Goal: Transaction & Acquisition: Purchase product/service

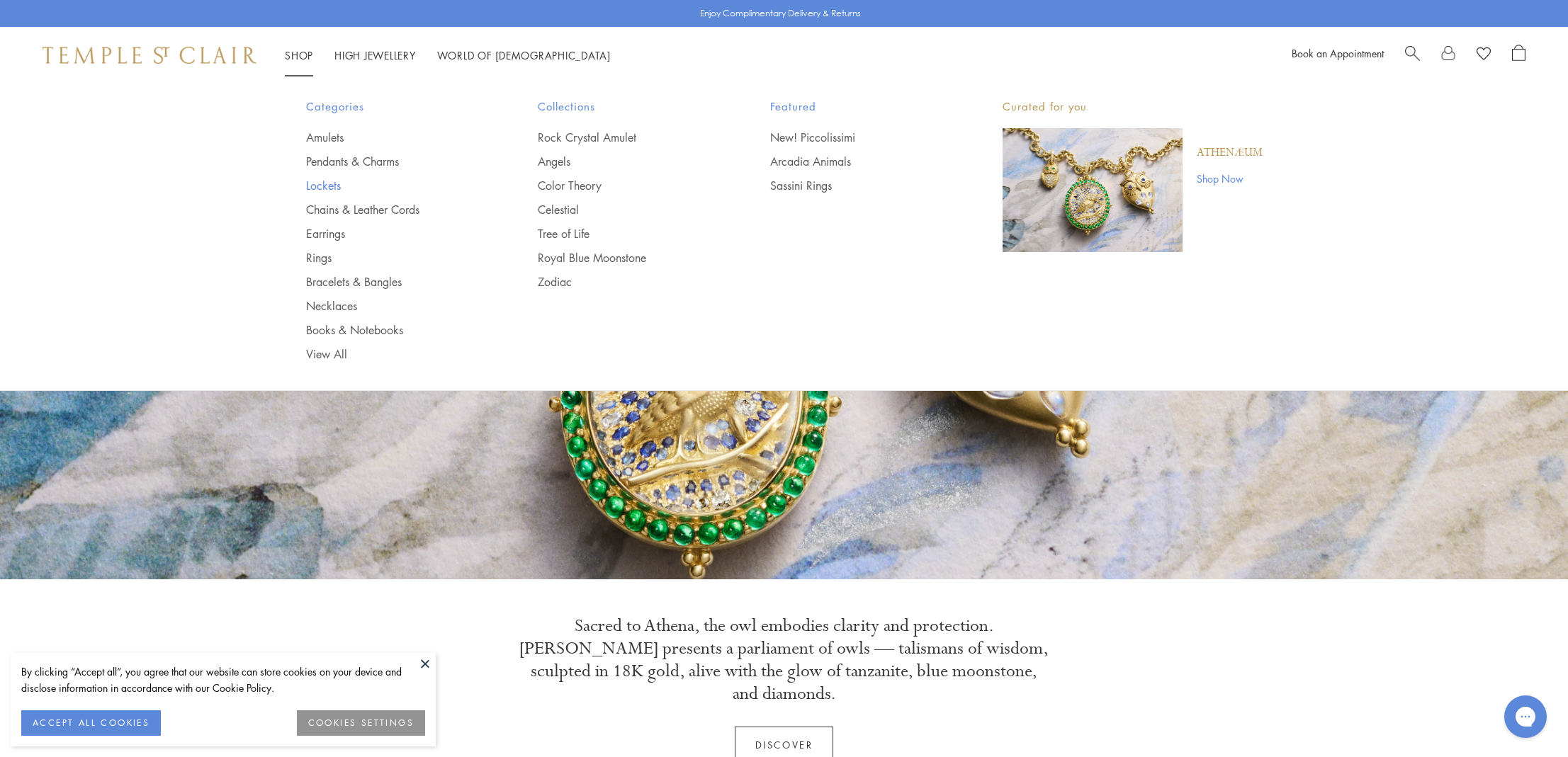
scroll to position [-2, 2]
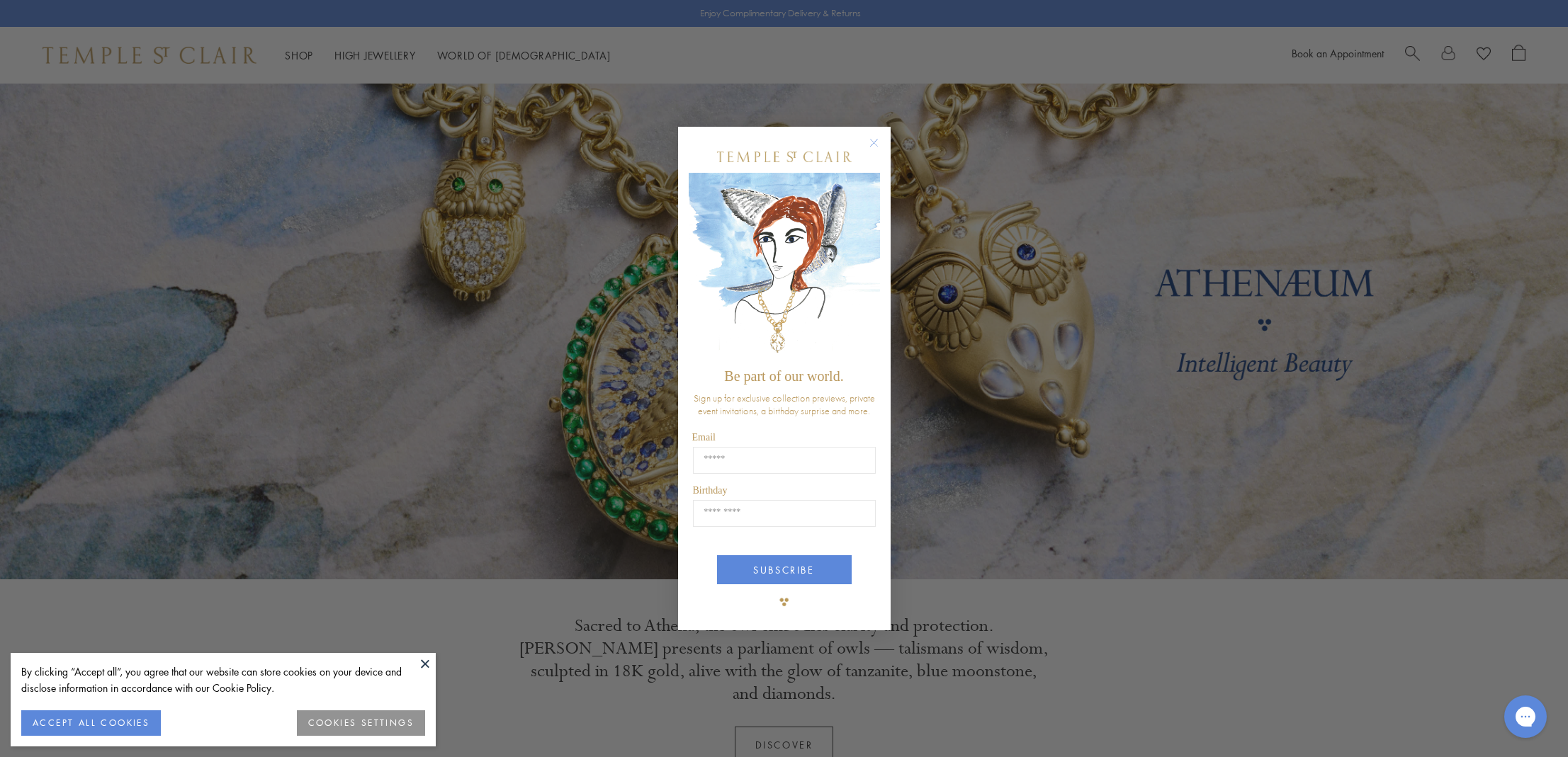
click at [877, 141] on circle "Close dialog" at bounding box center [873, 142] width 17 height 17
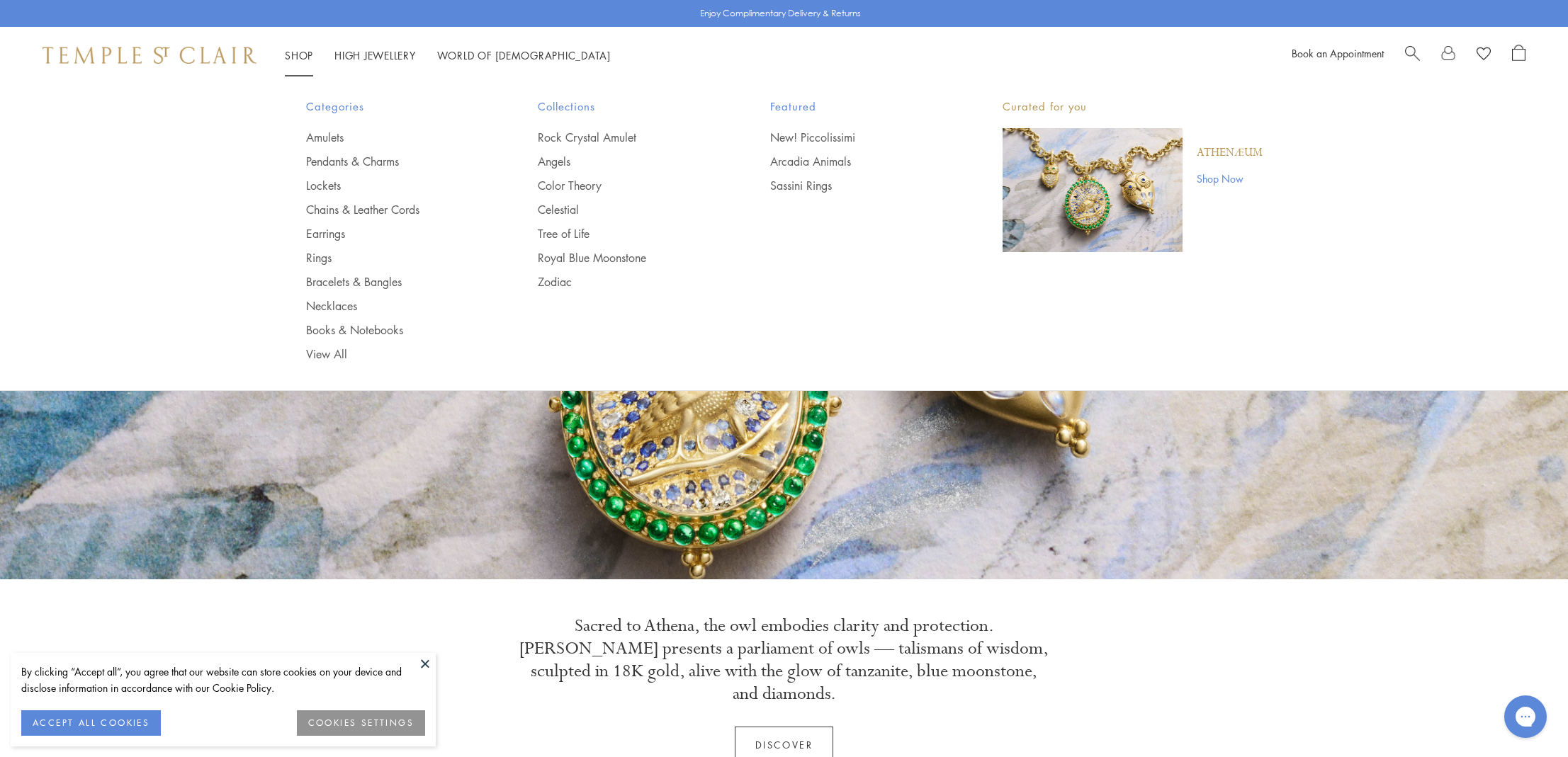
scroll to position [0, 0]
click at [356, 156] on link "Pendants & Charms" at bounding box center [393, 161] width 176 height 15
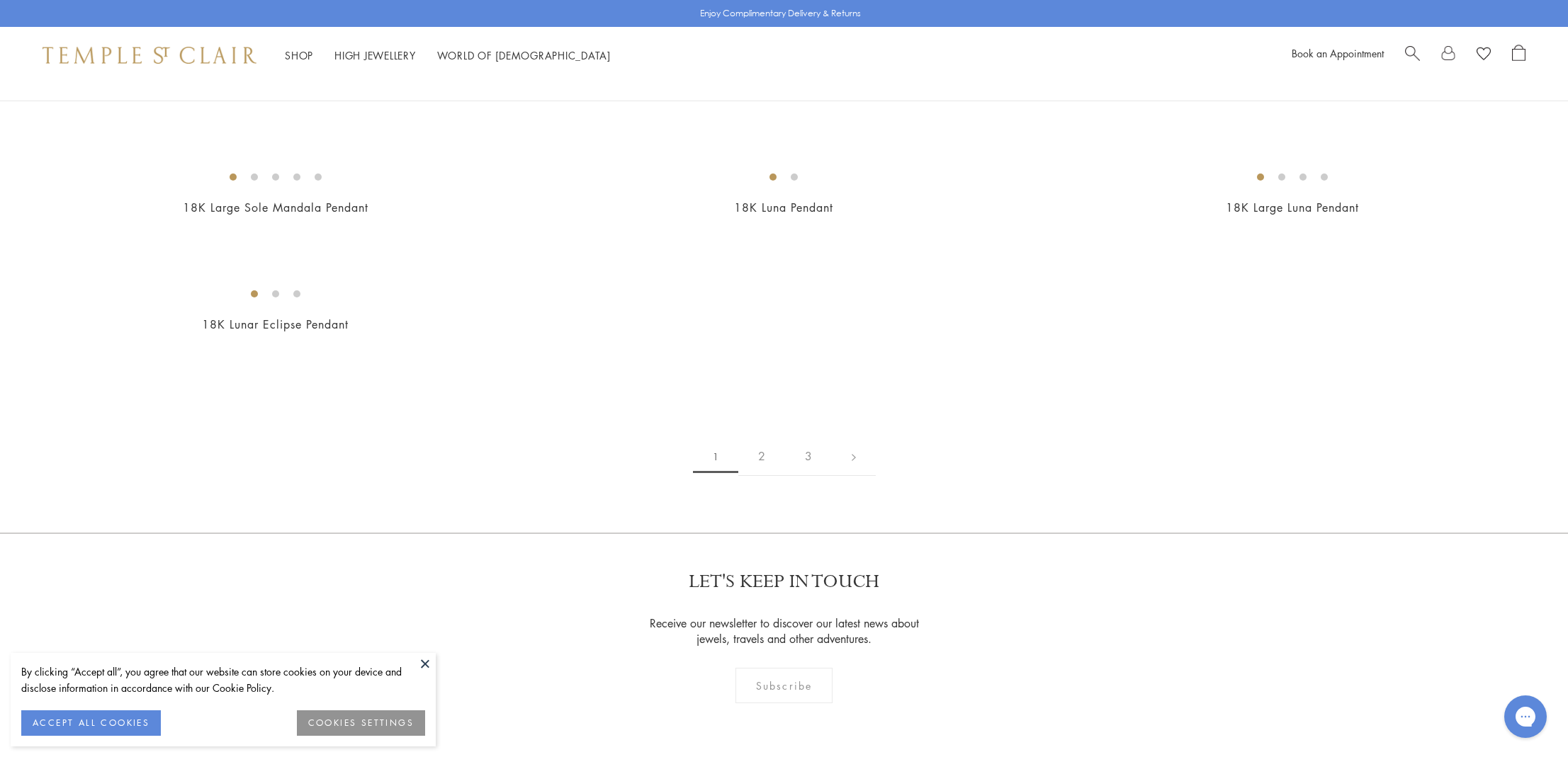
scroll to position [2553, 0]
click at [0, 0] on img at bounding box center [0, 0] width 0 height 0
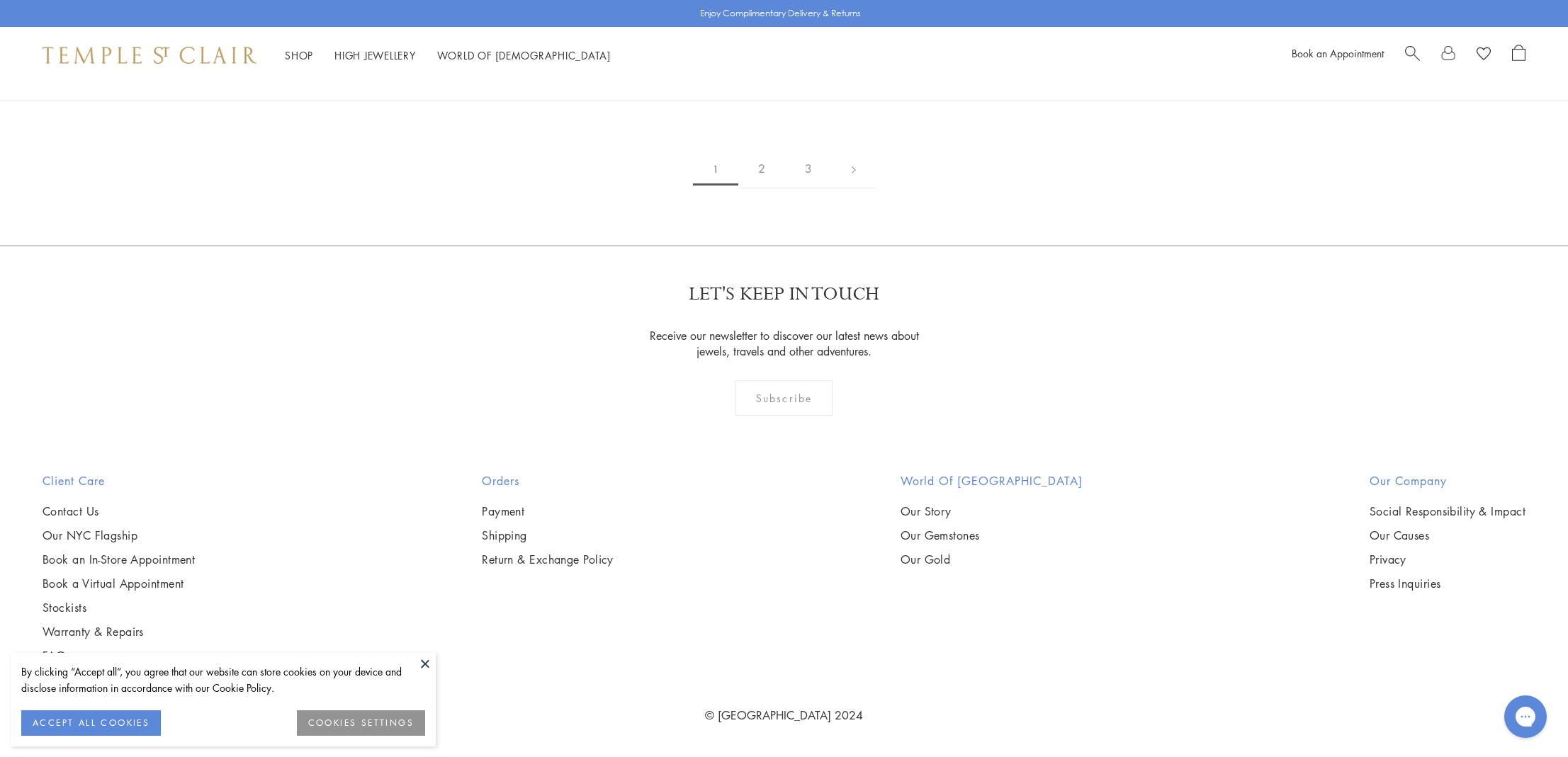
scroll to position [3249, 0]
click at [126, 722] on button "ACCEPT ALL COOKIES" at bounding box center [91, 724] width 140 height 26
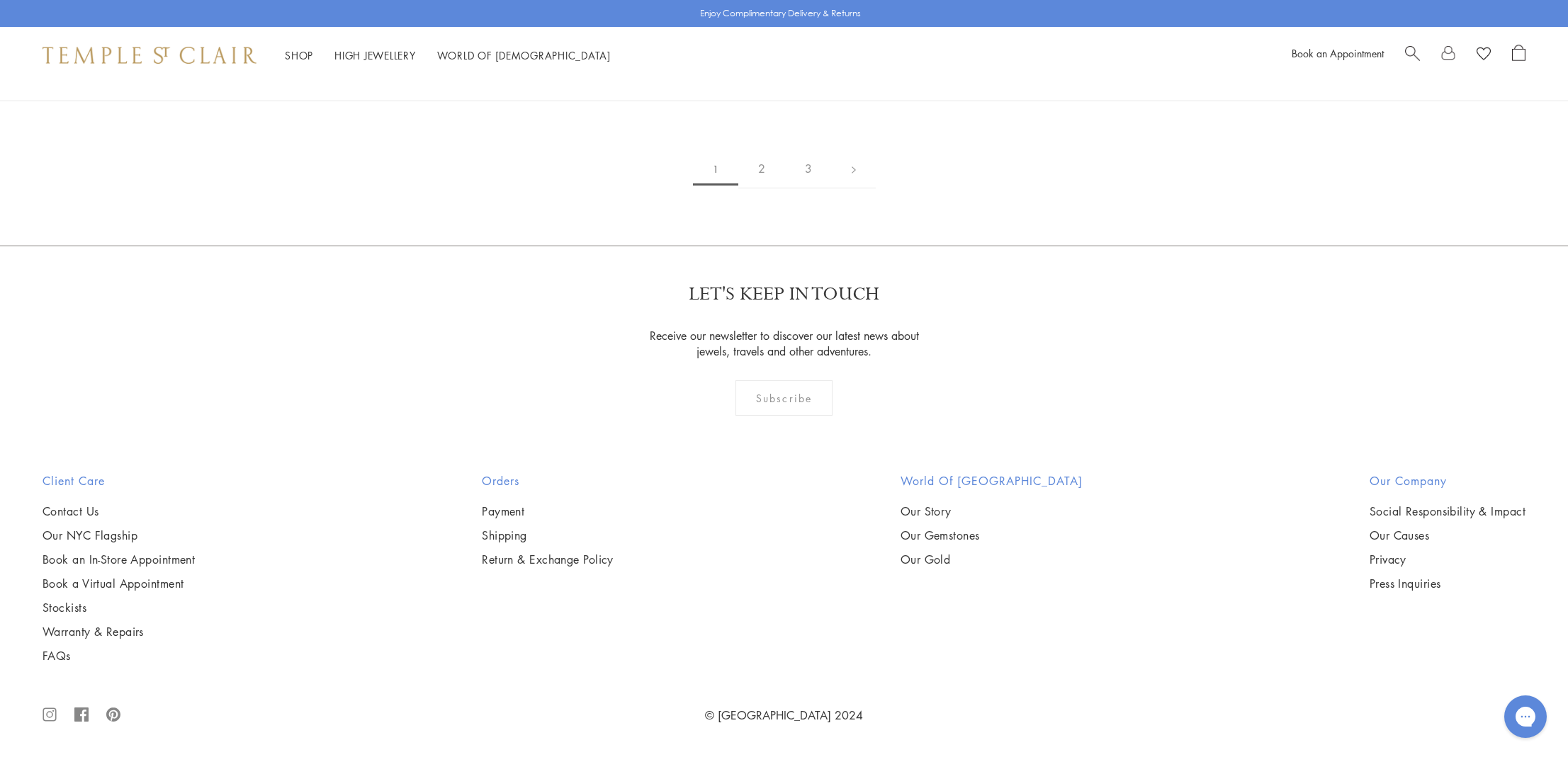
scroll to position [3680, 0]
click at [0, 0] on img at bounding box center [0, 0] width 0 height 0
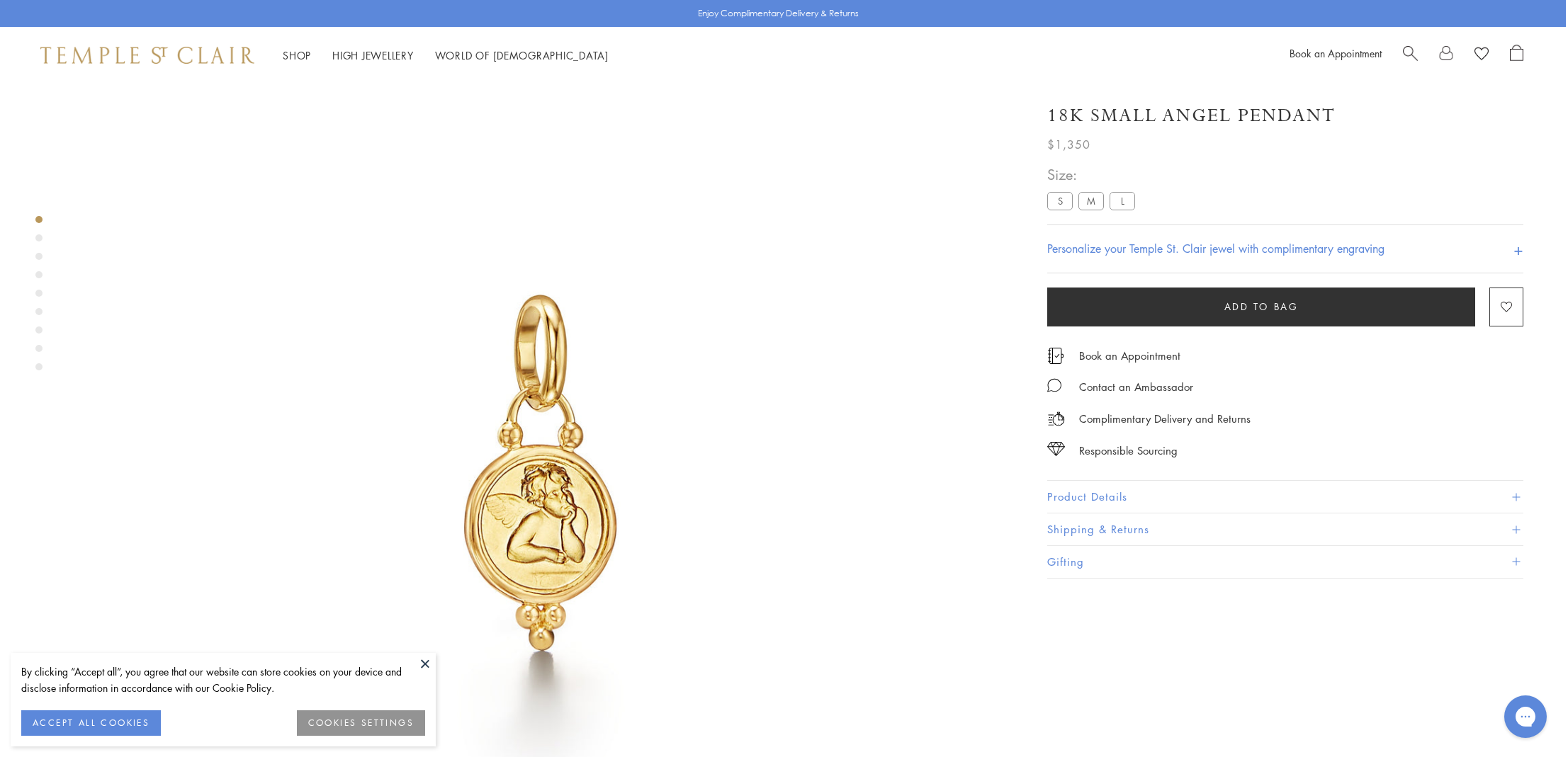
scroll to position [83, 0]
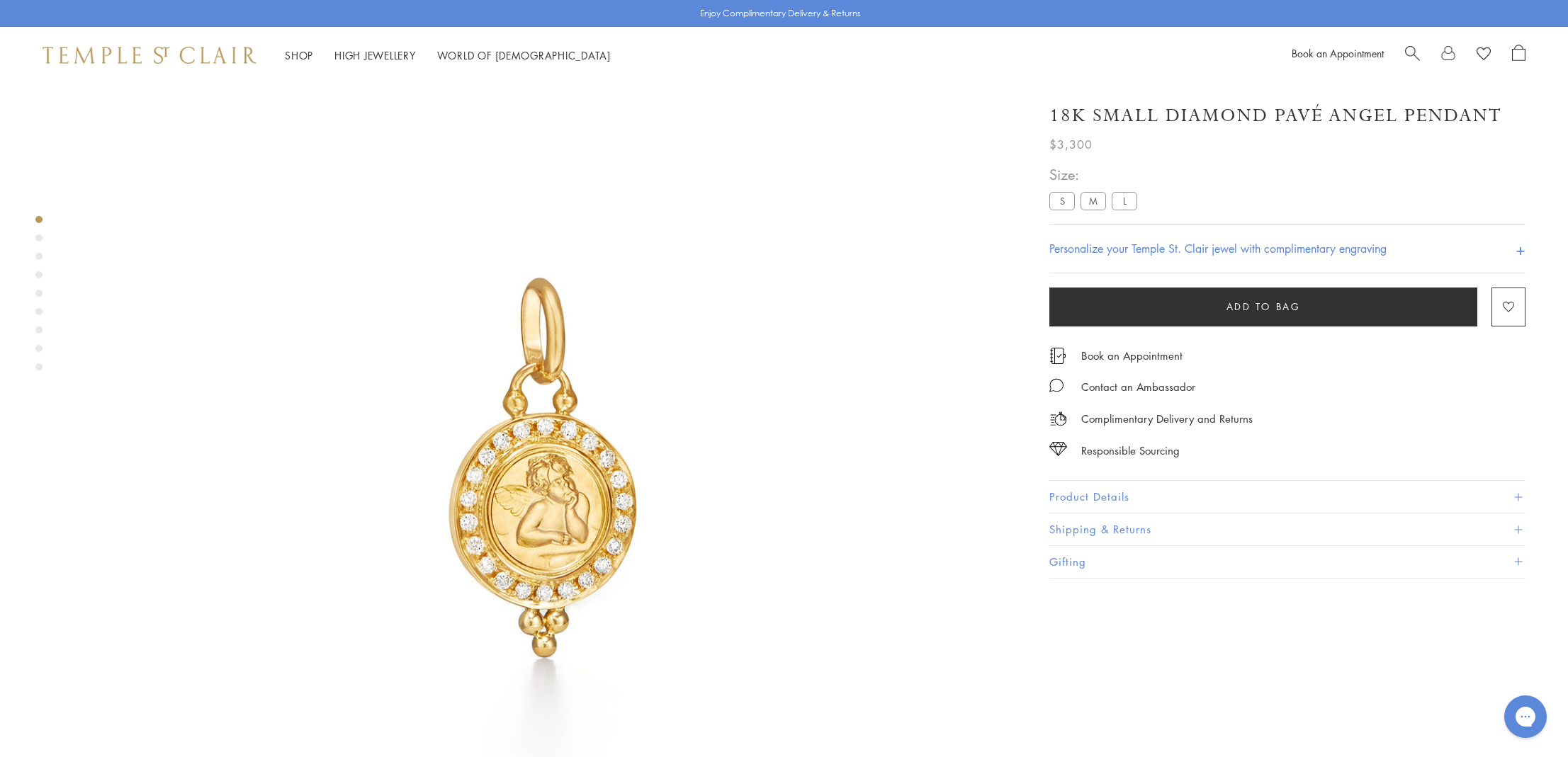
click at [1092, 204] on label "M" at bounding box center [1093, 201] width 26 height 18
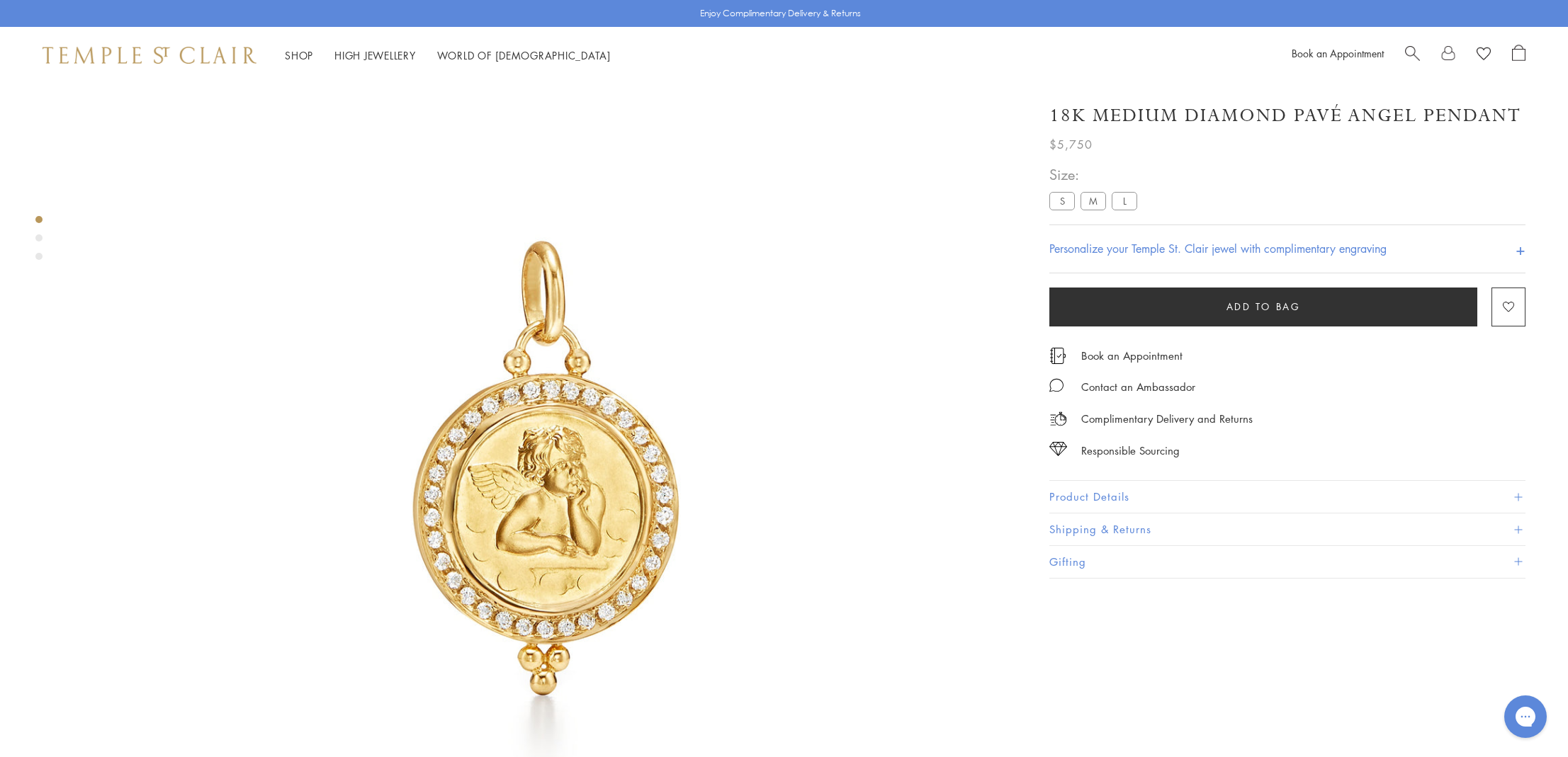
click at [1261, 304] on span "Add to bag" at bounding box center [1263, 306] width 75 height 15
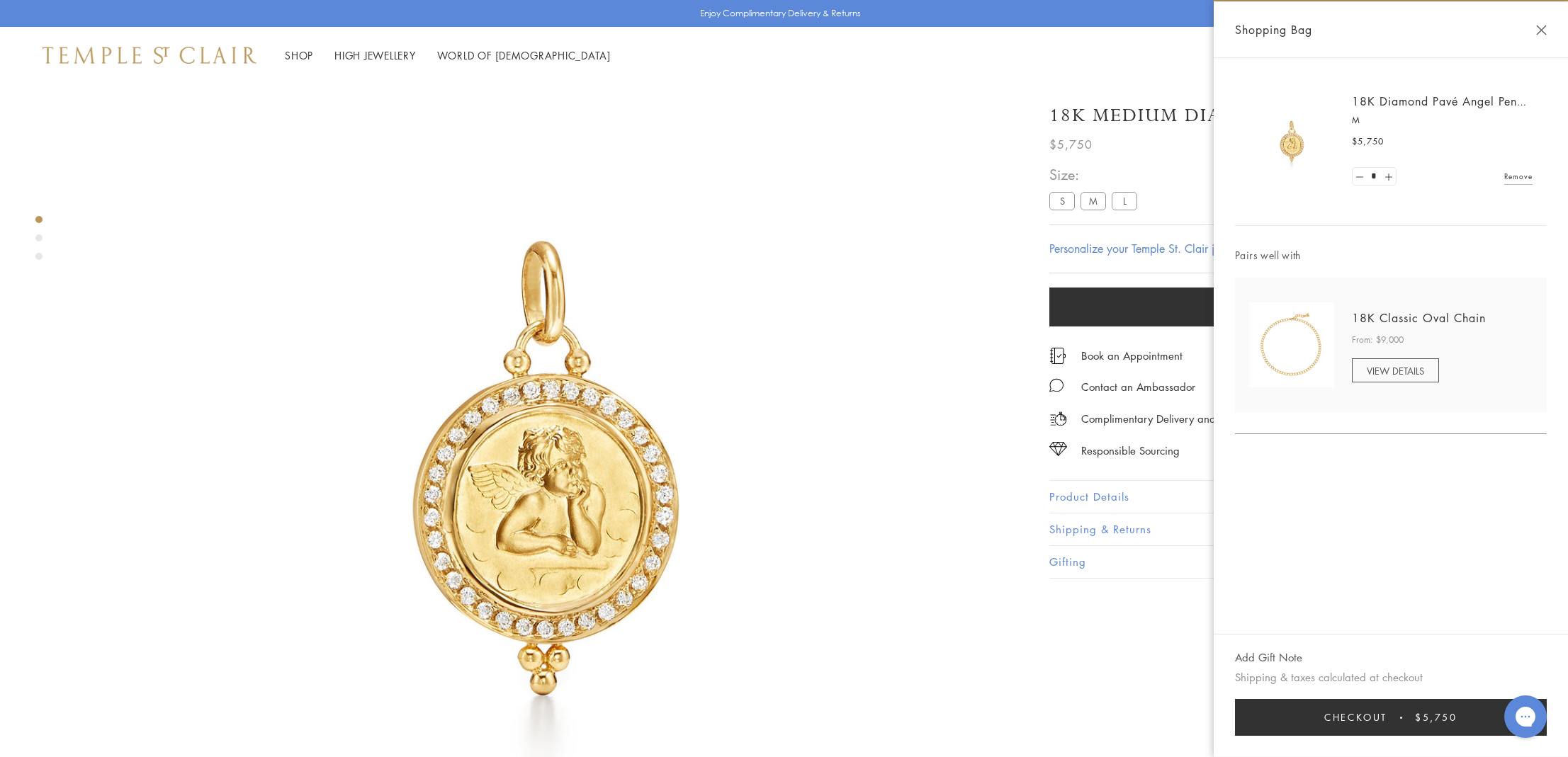
click at [1369, 720] on span "Checkout" at bounding box center [1355, 718] width 63 height 15
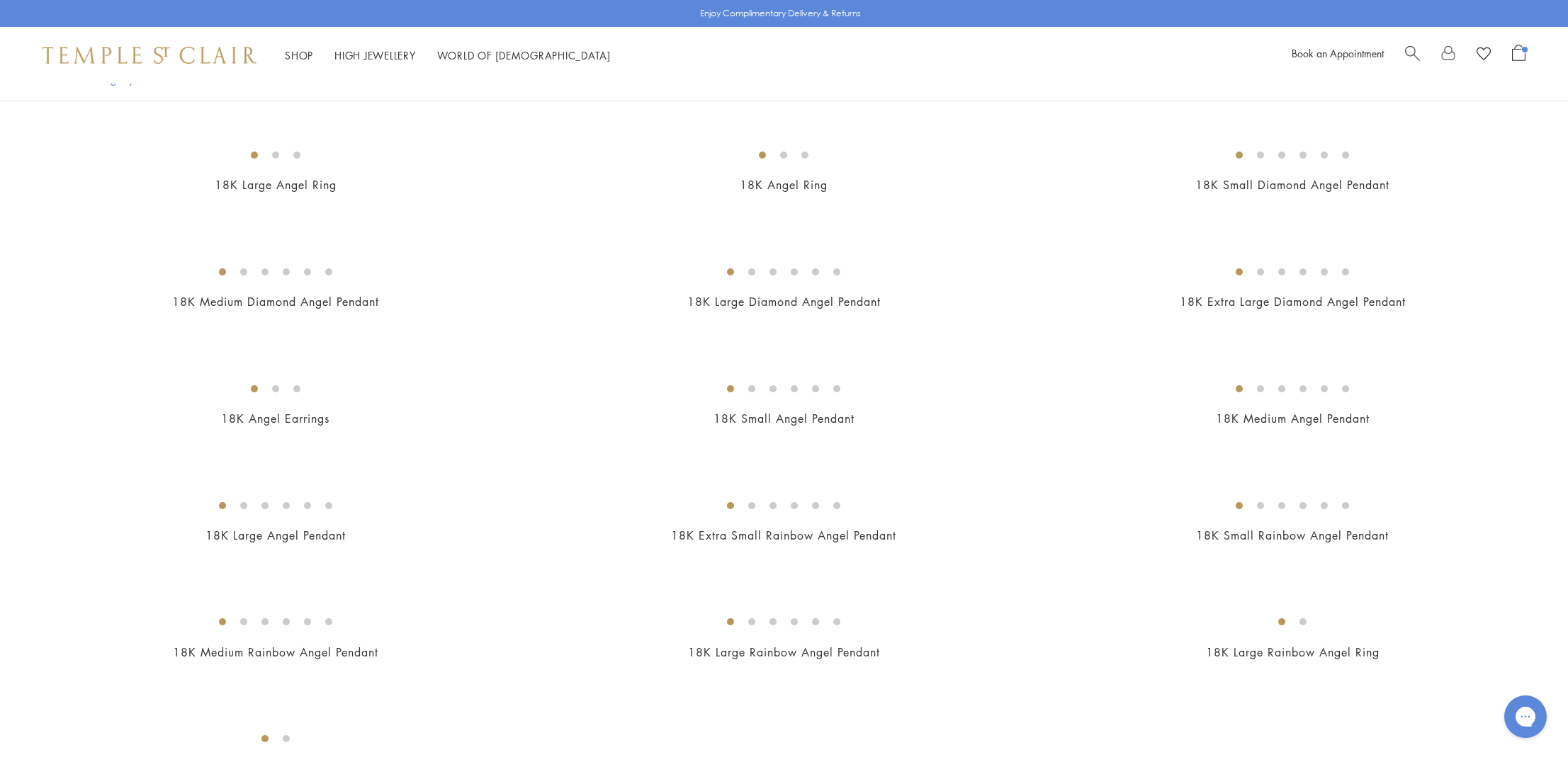
scroll to position [532, 0]
click at [0, 0] on img at bounding box center [0, 0] width 0 height 0
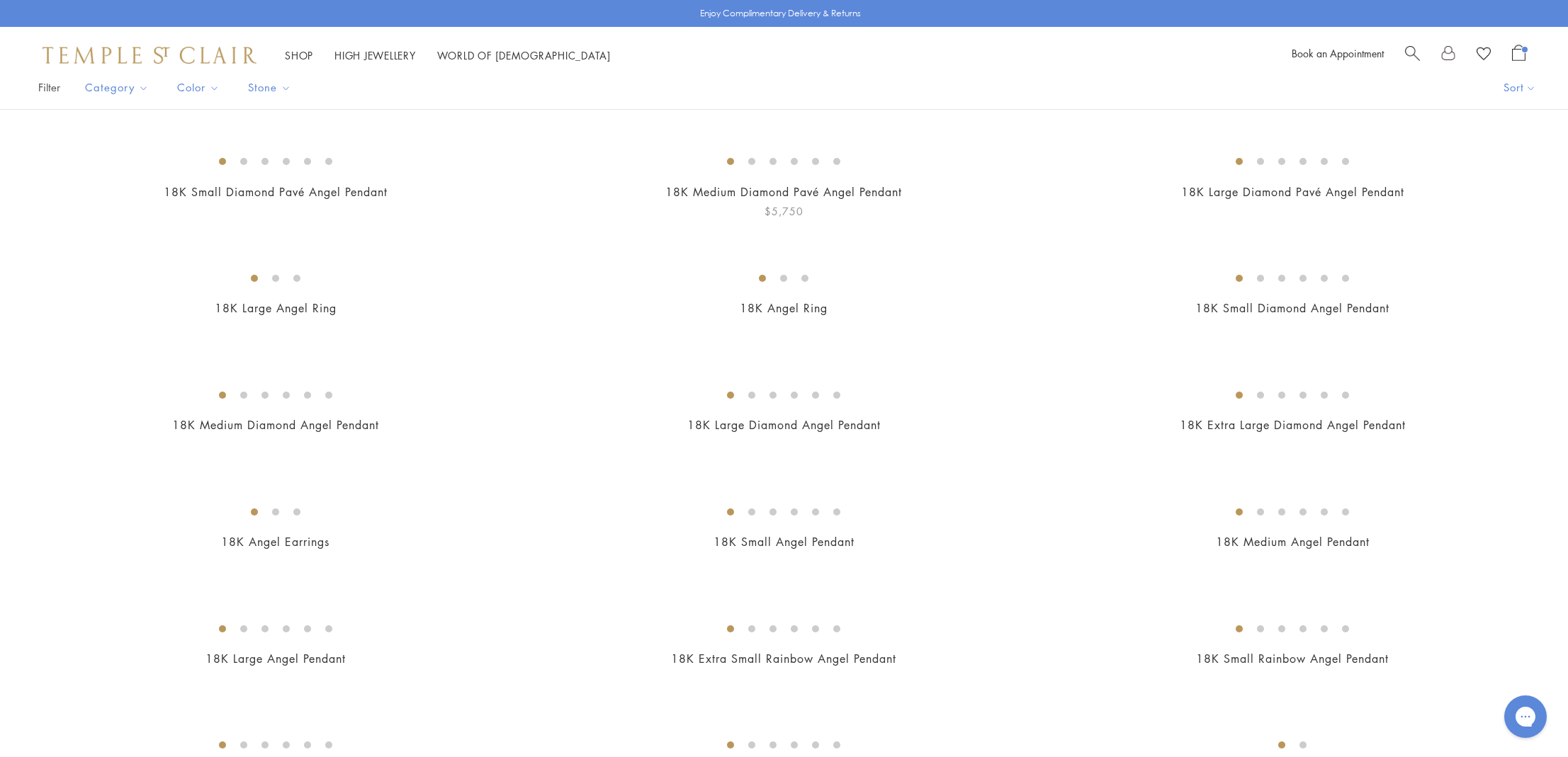
scroll to position [410, 0]
click at [0, 0] on img at bounding box center [0, 0] width 0 height 0
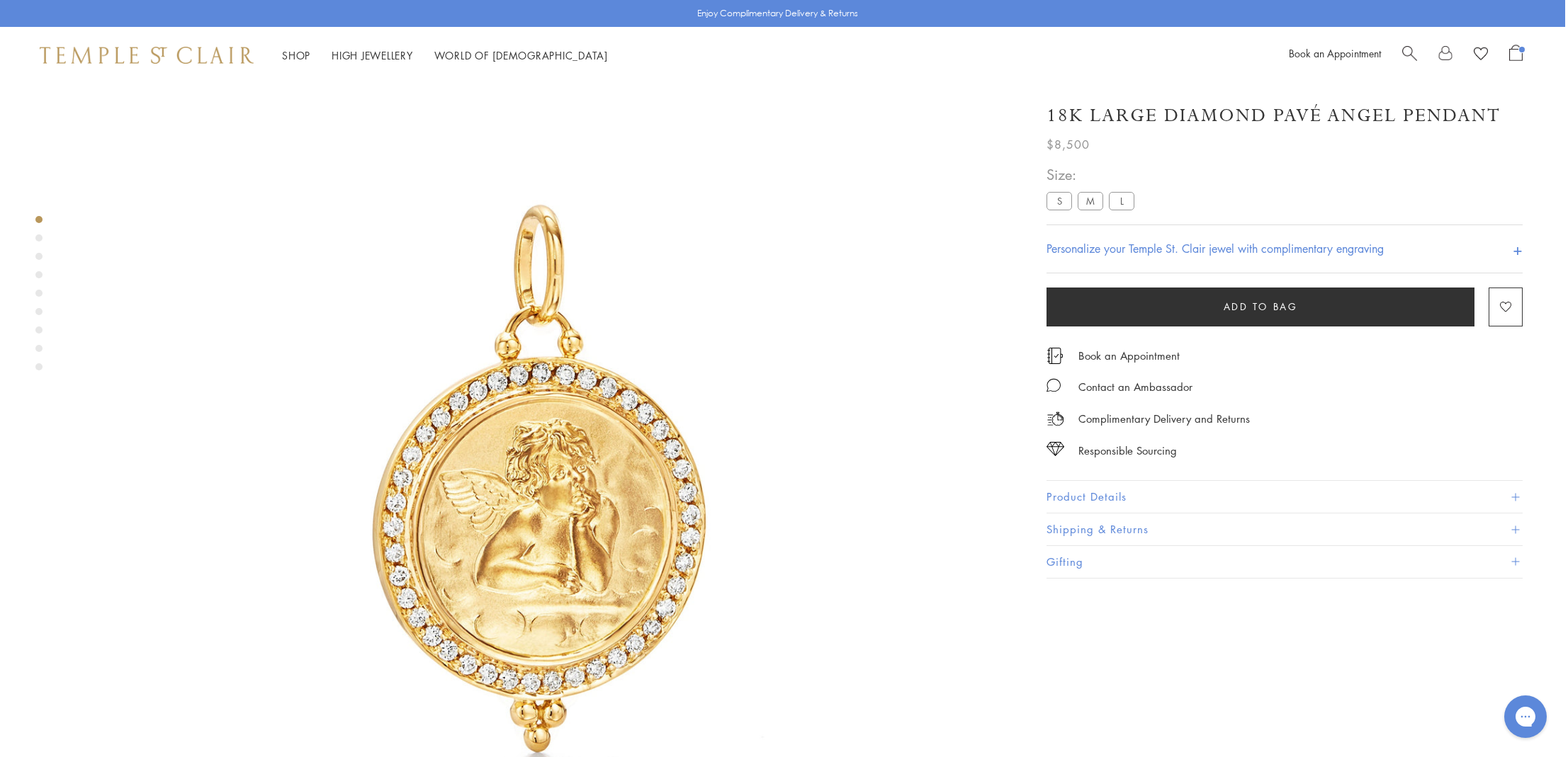
click at [1122, 198] on label "L" at bounding box center [1121, 201] width 26 height 18
